Goal: Information Seeking & Learning: Find specific page/section

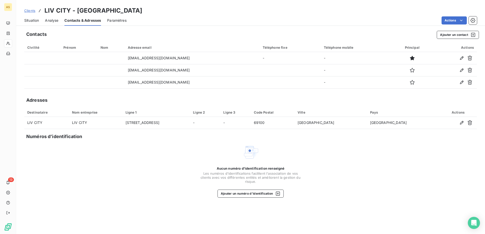
click at [30, 11] on span "Clients" at bounding box center [29, 11] width 11 height 4
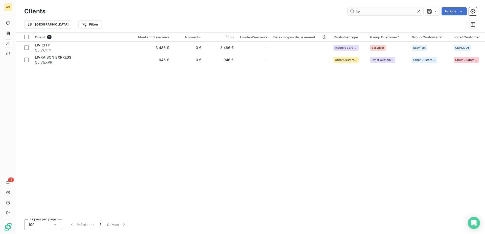
drag, startPoint x: 363, startPoint y: 10, endPoint x: 285, endPoint y: 7, distance: 78.3
click at [347, 7] on input "liv" at bounding box center [385, 11] width 76 height 8
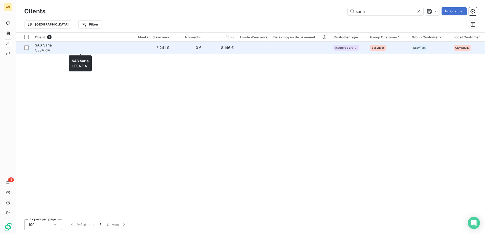
type input "saria"
click at [45, 50] on span "CESARIA" at bounding box center [80, 50] width 91 height 5
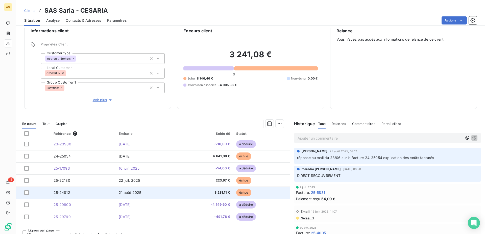
scroll to position [17, 0]
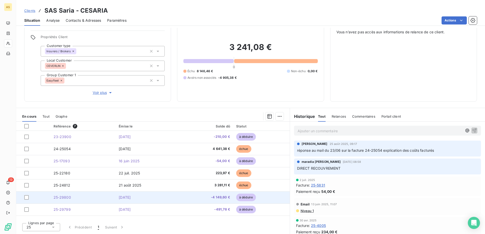
click at [119, 197] on span "[DATE]" at bounding box center [125, 197] width 12 height 4
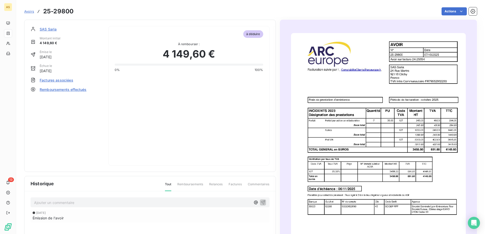
click at [50, 80] on span "Factures associées" at bounding box center [57, 80] width 34 height 5
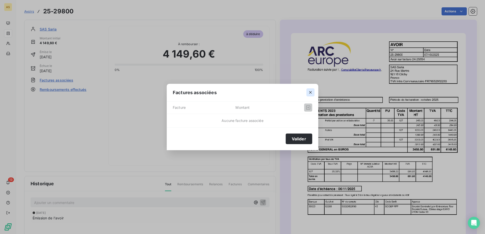
click at [310, 90] on button "button" at bounding box center [310, 92] width 8 height 8
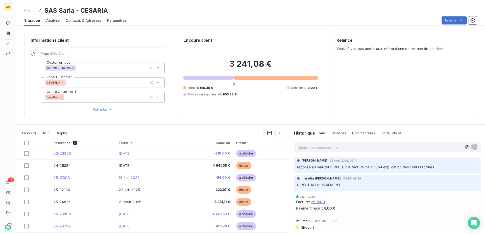
click at [344, 91] on div "Relance Vous n’avez pas accès aux informations de relance de ce client." at bounding box center [403, 74] width 134 height 75
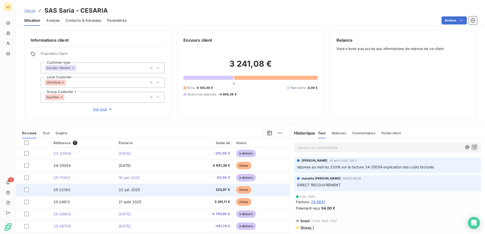
click at [152, 188] on td "22 juil. 2025" at bounding box center [147, 190] width 62 height 12
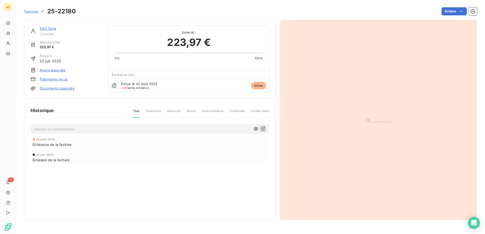
click at [365, 119] on img "button" at bounding box center [378, 120] width 26 height 2
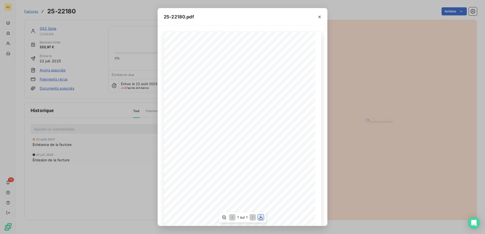
click at [261, 219] on icon "button" at bounding box center [260, 217] width 5 height 5
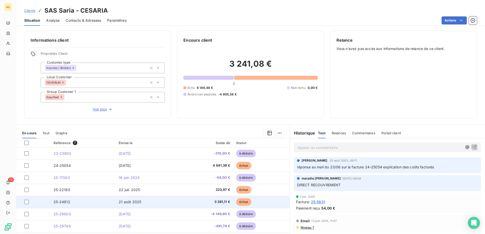
click at [193, 203] on span "3 281,11 €" at bounding box center [205, 201] width 49 height 5
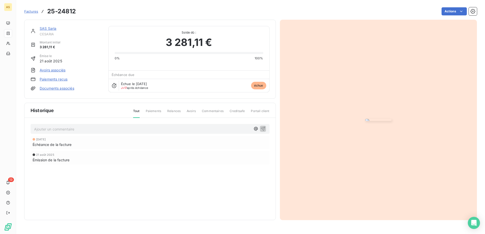
click at [389, 121] on img "button" at bounding box center [378, 120] width 26 height 2
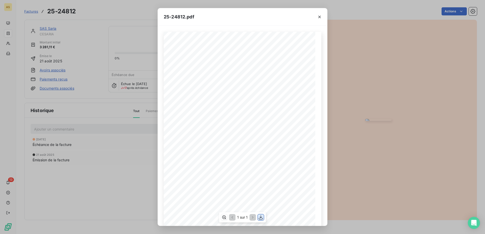
click at [262, 218] on icon "button" at bounding box center [260, 217] width 5 height 5
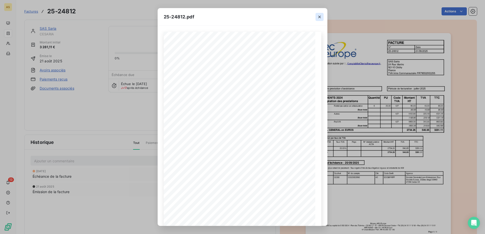
click at [320, 15] on icon "button" at bounding box center [319, 16] width 5 height 5
